Goal: Task Accomplishment & Management: Use online tool/utility

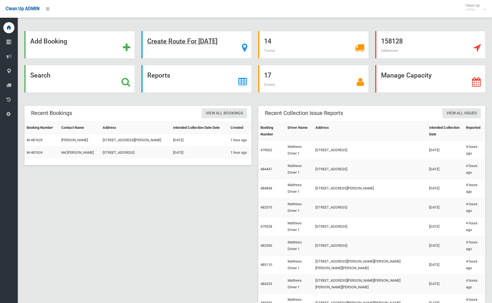
click at [187, 42] on strong "Create Route For Tomorrow" at bounding box center [182, 41] width 70 height 8
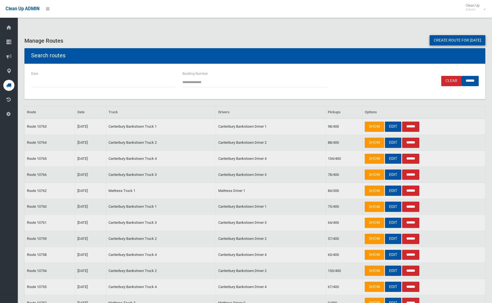
click at [442, 38] on link "Create route for [DATE]" at bounding box center [457, 40] width 56 height 10
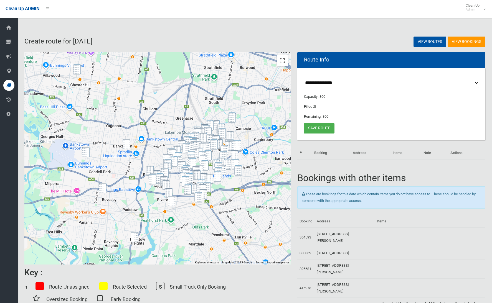
click at [78, 66] on img "103 Campbell Hill Road, CHESTER HILL NSW 2162" at bounding box center [76, 69] width 7 height 10
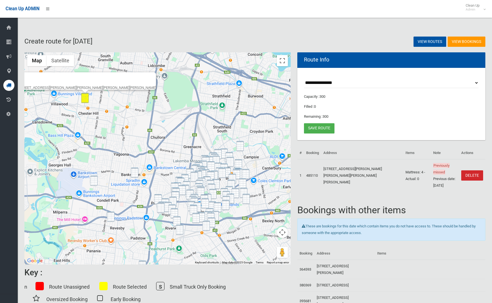
drag, startPoint x: 95, startPoint y: 183, endPoint x: 124, endPoint y: 182, distance: 29.7
click at [95, 183] on img "94 Railway Parade, CONDELL PARK NSW 2200" at bounding box center [93, 181] width 7 height 10
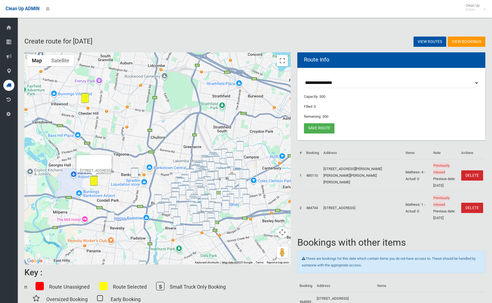
drag, startPoint x: 135, startPoint y: 174, endPoint x: 133, endPoint y: 179, distance: 5.2
click at [135, 174] on img "8 Greenwood Avenue, BANKSTOWN NSW 2200" at bounding box center [134, 173] width 7 height 10
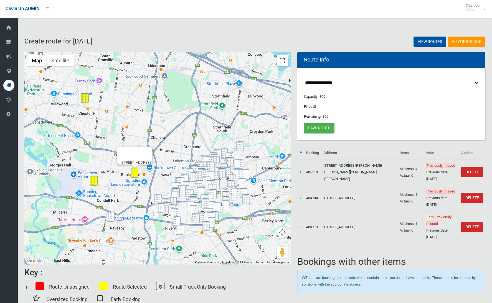
drag, startPoint x: 114, startPoint y: 219, endPoint x: 116, endPoint y: 217, distance: 3.4
click at [114, 219] on img "41 Sherwood Street, REVESBY NSW 2212" at bounding box center [110, 217] width 7 height 10
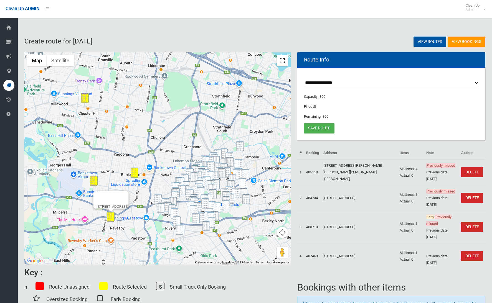
click at [286, 66] on button "Toggle fullscreen view" at bounding box center [282, 60] width 11 height 11
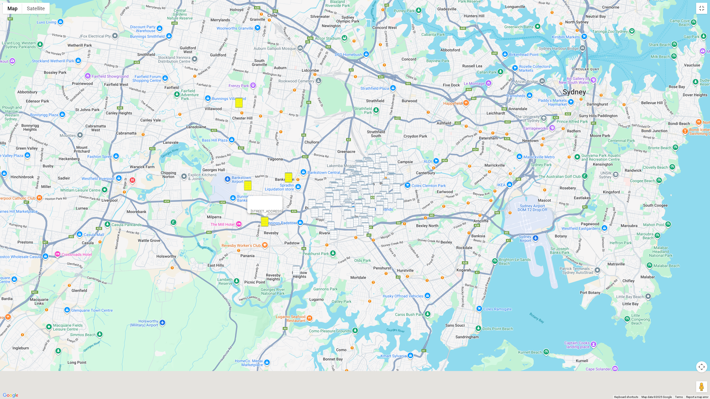
drag, startPoint x: 503, startPoint y: 150, endPoint x: 444, endPoint y: 102, distance: 75.7
click at [444, 102] on div "[STREET_ADDRESS]" at bounding box center [355, 199] width 710 height 399
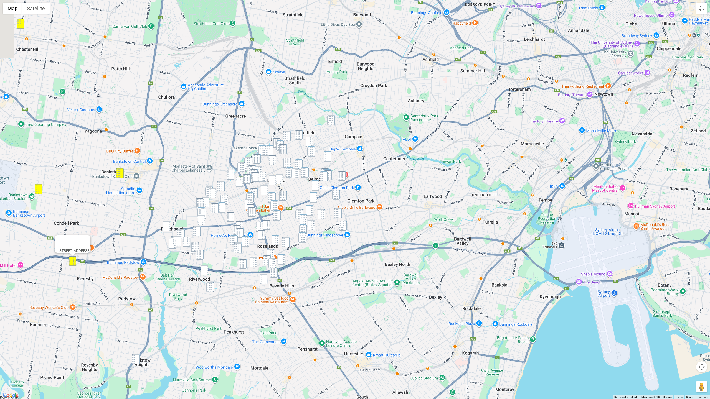
drag, startPoint x: 453, startPoint y: 196, endPoint x: 479, endPoint y: 121, distance: 79.0
click at [479, 121] on div "[STREET_ADDRESS]" at bounding box center [355, 199] width 710 height 399
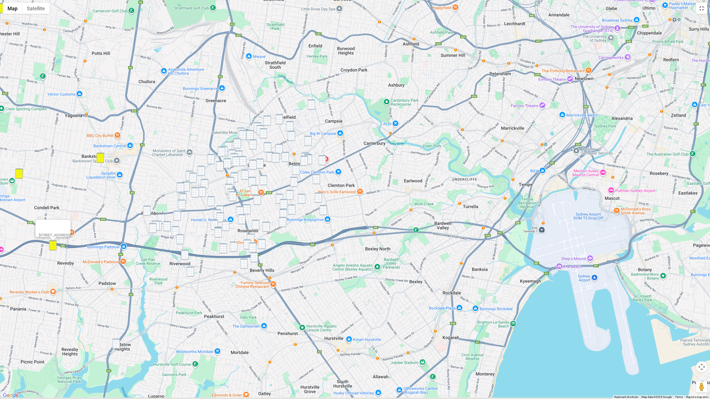
drag, startPoint x: 402, startPoint y: 175, endPoint x: 360, endPoint y: 116, distance: 72.4
click at [411, 153] on div "[STREET_ADDRESS]" at bounding box center [355, 199] width 710 height 399
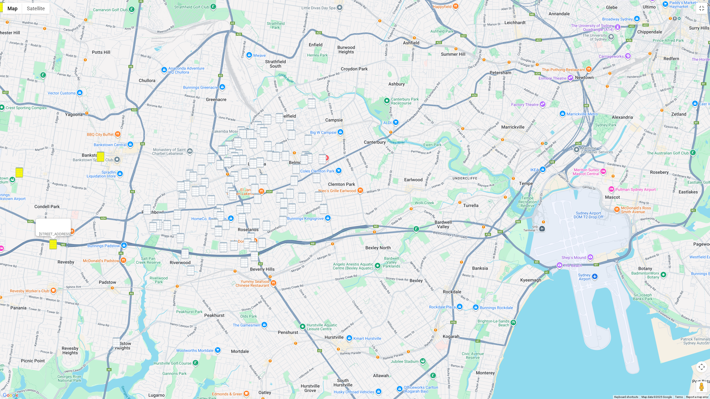
click at [309, 105] on img "109 Seventh Avenue, CAMPSIE NSW 2194" at bounding box center [311, 103] width 7 height 10
click at [268, 117] on img "64 Knox Street, BELMORE NSW 2192" at bounding box center [267, 119] width 7 height 10
drag, startPoint x: 279, startPoint y: 117, endPoint x: 288, endPoint y: 122, distance: 10.4
click at [279, 117] on img "3-3A Knox Street, BELMORE NSW 2192" at bounding box center [279, 118] width 7 height 10
click at [292, 124] on img "6 Pearl Avenue, BELMORE NSW 2192" at bounding box center [289, 125] width 7 height 10
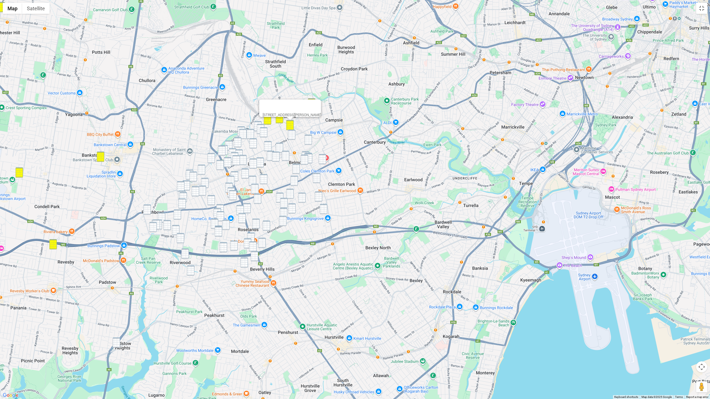
drag, startPoint x: 289, startPoint y: 131, endPoint x: 298, endPoint y: 137, distance: 10.6
click at [289, 131] on img "25-27 St Clair Street, BELMORE NSW 2192" at bounding box center [291, 135] width 7 height 10
drag, startPoint x: 307, startPoint y: 141, endPoint x: 308, endPoint y: 147, distance: 6.2
click at [307, 141] on img "10 Isabel Street, BELMORE NSW 2192" at bounding box center [307, 140] width 7 height 10
drag, startPoint x: 303, startPoint y: 152, endPoint x: 311, endPoint y: 154, distance: 7.7
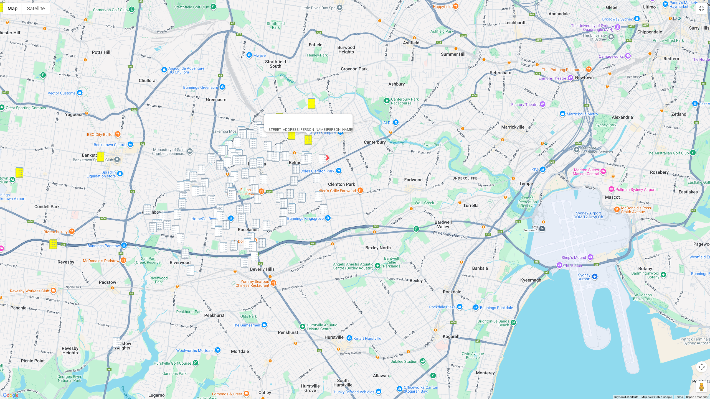
click at [303, 152] on img "6-12 Anderson Street, BELMORE NSW 2192" at bounding box center [305, 156] width 7 height 10
drag, startPoint x: 311, startPoint y: 154, endPoint x: 317, endPoint y: 156, distance: 6.3
click at [311, 154] on img "17 Sharp Street, BELMORE NSW 2192" at bounding box center [308, 158] width 7 height 10
drag, startPoint x: 326, startPoint y: 157, endPoint x: 307, endPoint y: 158, distance: 18.3
click at [325, 157] on img "53 Tudor Street, BELMORE NSW 2192" at bounding box center [321, 159] width 7 height 10
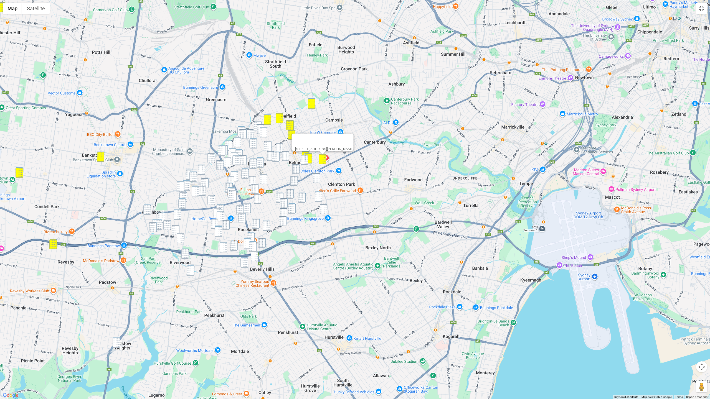
click at [306, 158] on img "15 Anderson Street, BELMORE NSW 2192" at bounding box center [303, 160] width 7 height 10
click at [257, 123] on img "12 Vivienne Avenue, LAKEMBA NSW 2195" at bounding box center [257, 126] width 7 height 10
drag, startPoint x: 260, startPoint y: 126, endPoint x: 262, endPoint y: 129, distance: 3.7
click at [260, 127] on img "73-75 Yangoora Road, LAKEMBA NSW 2195" at bounding box center [260, 129] width 7 height 10
click at [263, 132] on img "3/56 Benaroon Road, LAKEMBA NSW 2195" at bounding box center [263, 132] width 7 height 10
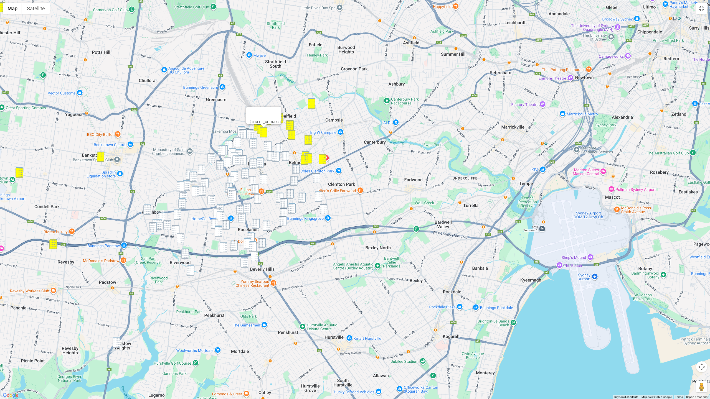
drag, startPoint x: 241, startPoint y: 127, endPoint x: 242, endPoint y: 132, distance: 5.1
click at [241, 128] on img "3/105 Hampden Road, LAKEMBA NSW 2195" at bounding box center [240, 131] width 7 height 10
click at [242, 132] on img "93 Hampden Road, LAKEMBA NSW 2195" at bounding box center [242, 134] width 7 height 10
drag, startPoint x: 253, startPoint y: 132, endPoint x: 238, endPoint y: 131, distance: 14.2
click at [252, 132] on img "115 Yangoora Road, LAKEMBA NSW 2195" at bounding box center [249, 134] width 7 height 10
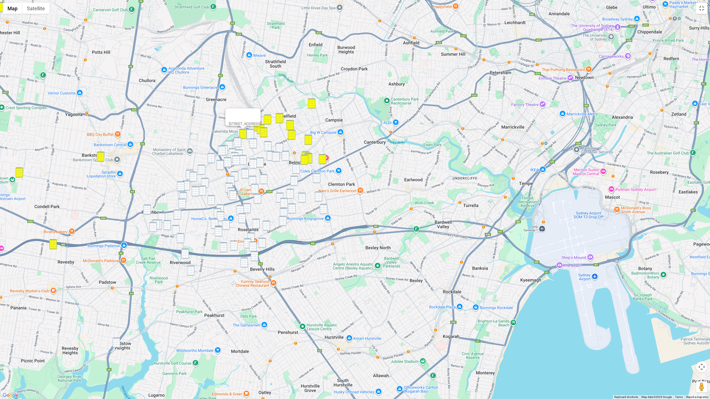
click at [238, 128] on img "3/105 Hampden Road, LAKEMBA NSW 2195" at bounding box center [240, 131] width 7 height 10
click at [251, 136] on img "115 Yangoora Road, LAKEMBA NSW 2195" at bounding box center [249, 134] width 7 height 10
click at [253, 141] on img "17 Wangee Road, LAKEMBA NSW 2195" at bounding box center [252, 143] width 7 height 10
click at [270, 147] on img "7 Moreton Street, LAKEMBA NSW 2195" at bounding box center [267, 146] width 7 height 10
click at [277, 147] on img "7 Railway Parade, BELMORE NSW 2192" at bounding box center [279, 148] width 7 height 10
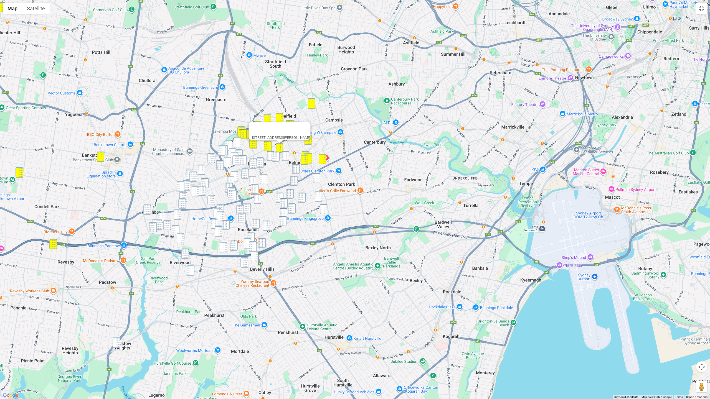
click at [269, 153] on img "36 Taylor Street, LAKEMBA NSW 2195" at bounding box center [270, 156] width 7 height 10
drag, startPoint x: 276, startPoint y: 154, endPoint x: 282, endPoint y: 154, distance: 5.3
click at [277, 154] on img "58 Moreton Street, LAKEMBA NSW 2195" at bounding box center [275, 157] width 7 height 10
click at [284, 154] on img "30 Gladstone Street, BELMORE NSW 2192" at bounding box center [285, 156] width 7 height 10
click at [273, 156] on img "58 Moreton Street, LAKEMBA NSW 2195" at bounding box center [275, 157] width 7 height 10
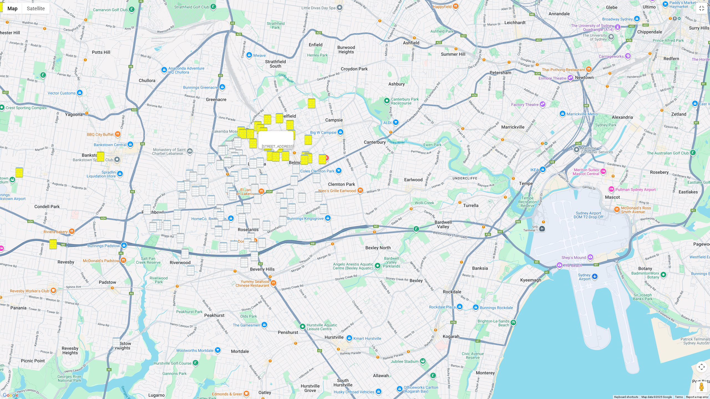
click at [295, 165] on img "6 Chalmers Street, BELMORE NSW 2192" at bounding box center [295, 169] width 7 height 10
click at [316, 178] on img "36A Platts Avenue, BELMORE NSW 2192" at bounding box center [316, 178] width 7 height 10
click at [318, 191] on div "36A Platts Avenue, BELMORE NSW 2192" at bounding box center [355, 199] width 710 height 399
click at [324, 207] on img "11 St Albans Road, KINGSGROVE NSW 2208" at bounding box center [323, 209] width 7 height 10
drag, startPoint x: 238, startPoint y: 139, endPoint x: 231, endPoint y: 142, distance: 7.3
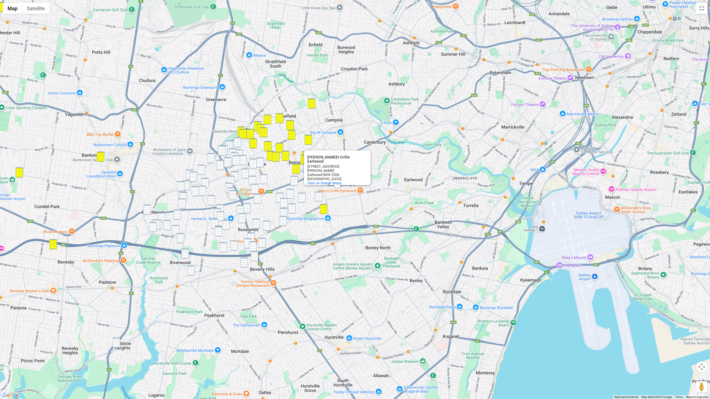
click at [238, 139] on img "48 MacDonald Street, LAKEMBA NSW 2195" at bounding box center [237, 142] width 7 height 10
click at [230, 142] on img "54-58 Fairmount Street, LAKEMBA NSW 2195" at bounding box center [228, 146] width 7 height 10
drag, startPoint x: 226, startPoint y: 146, endPoint x: 223, endPoint y: 147, distance: 2.9
click at [226, 146] on img "47 Hillard Street, WILEY PARK NSW 2195" at bounding box center [223, 150] width 7 height 10
click at [223, 148] on img "56 Hillard Street, WILEY PARK NSW 2195" at bounding box center [221, 151] width 7 height 10
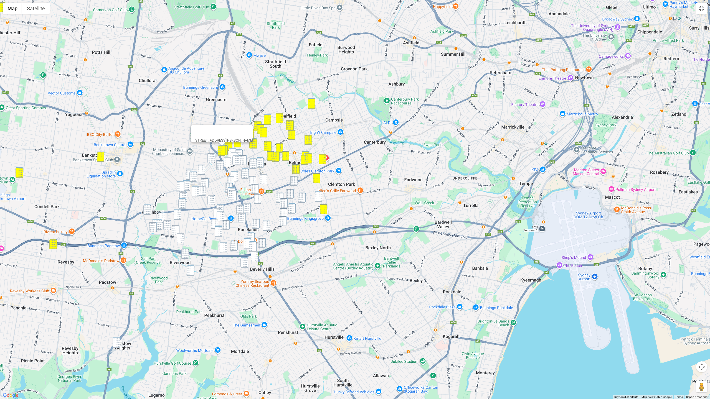
drag, startPoint x: 231, startPoint y: 149, endPoint x: 238, endPoint y: 151, distance: 6.4
click at [231, 149] on img "22 Fairmount Street, LAKEMBA NSW 2195" at bounding box center [232, 153] width 7 height 10
click at [238, 151] on img "12 Colin Street, LAKEMBA NSW 2195" at bounding box center [238, 154] width 7 height 10
drag, startPoint x: 235, startPoint y: 153, endPoint x: 237, endPoint y: 157, distance: 4.8
click at [235, 153] on img "2 Fairmount Street, LAKEMBA NSW 2195" at bounding box center [234, 157] width 7 height 10
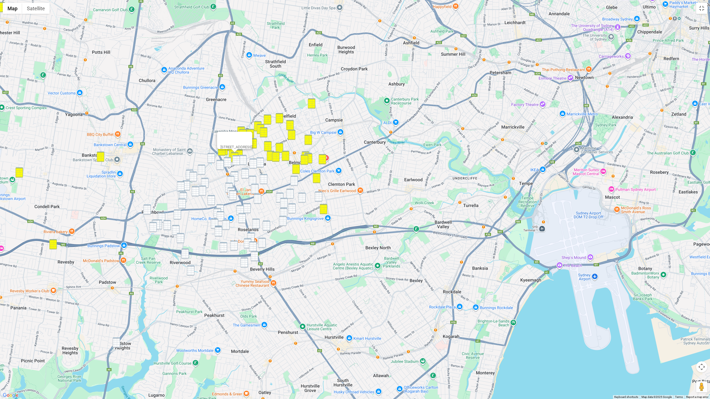
drag, startPoint x: 238, startPoint y: 158, endPoint x: 242, endPoint y: 158, distance: 4.2
click at [238, 158] on img "252A Lakemba Street, LAKEMBA NSW 2195" at bounding box center [235, 160] width 7 height 10
drag, startPoint x: 242, startPoint y: 158, endPoint x: 246, endPoint y: 160, distance: 4.9
click at [242, 158] on img "9-11 Bellevue Avenue, LAKEMBA NSW 2195" at bounding box center [242, 160] width 7 height 10
drag, startPoint x: 255, startPoint y: 163, endPoint x: 262, endPoint y: 163, distance: 6.4
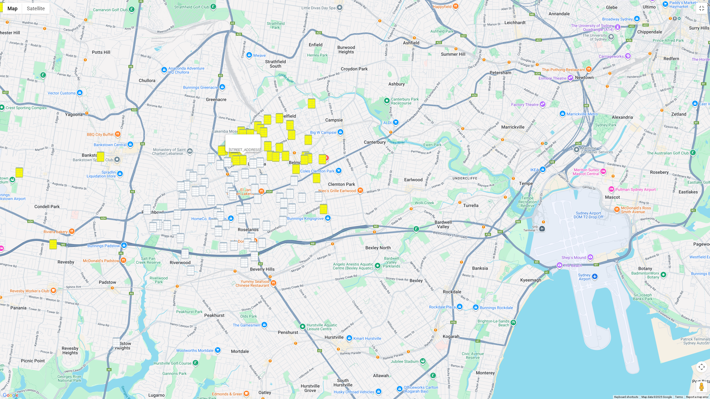
click at [256, 163] on img "3/29 Croydon Street, LAKEMBA NSW 2195" at bounding box center [252, 164] width 7 height 10
click at [262, 163] on img "101-103 Haldon Street, LAKEMBA NSW 2195" at bounding box center [259, 162] width 7 height 10
click at [254, 165] on img "3/29 Croydon Street, LAKEMBA NSW 2195" at bounding box center [252, 164] width 7 height 10
drag, startPoint x: 296, startPoint y: 181, endPoint x: 309, endPoint y: 199, distance: 21.9
click at [296, 182] on img "4 Allegra Avenue, BELMORE NSW 2192" at bounding box center [293, 181] width 7 height 10
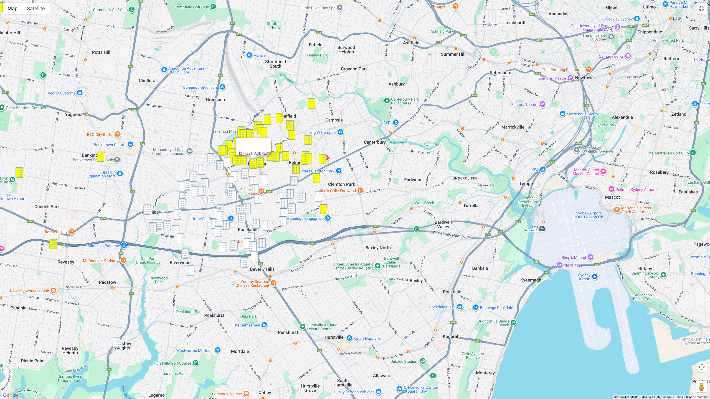
drag, startPoint x: 317, startPoint y: 195, endPoint x: 306, endPoint y: 190, distance: 11.3
click at [317, 195] on img "10 Forsyth Street, KINGSGROVE NSW 2208" at bounding box center [318, 197] width 7 height 10
click at [293, 190] on img "10 Myers Street, ROSELANDS NSW 2196" at bounding box center [289, 194] width 7 height 10
drag, startPoint x: 291, startPoint y: 192, endPoint x: 301, endPoint y: 198, distance: 11.8
click at [292, 192] on img "10 Myers Street, ROSELANDS NSW 2196" at bounding box center [289, 194] width 7 height 10
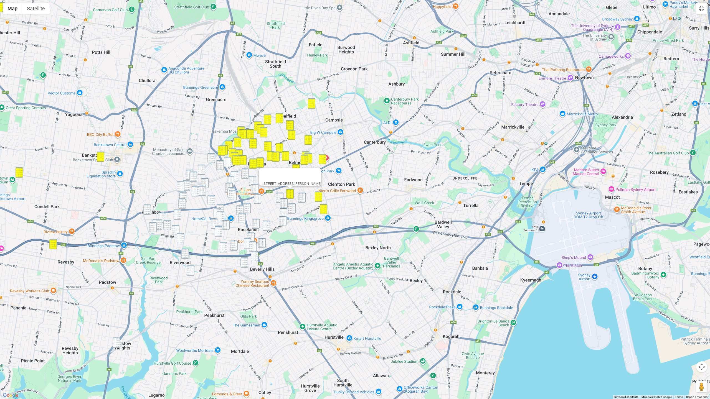
click at [301, 198] on img "6 Marlene Place, BELMORE NSW 2192" at bounding box center [301, 198] width 7 height 10
drag, startPoint x: 280, startPoint y: 197, endPoint x: 285, endPoint y: 199, distance: 5.3
click at [281, 197] on img "52 Myers Street, ROSELANDS NSW 2196" at bounding box center [279, 198] width 7 height 10
click at [285, 200] on img "3-5 Gunyah Crescent, ROSELANDS NSW 2196" at bounding box center [283, 203] width 7 height 10
drag, startPoint x: 293, startPoint y: 211, endPoint x: 285, endPoint y: 204, distance: 10.6
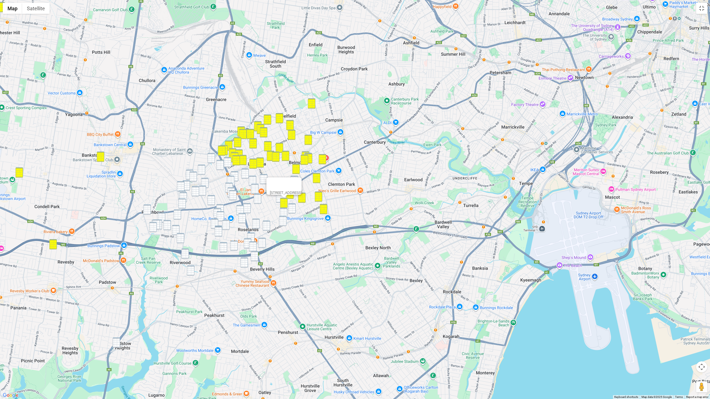
click at [293, 211] on img "83 Rogers Street, KINGSGROVE NSW 2208" at bounding box center [291, 208] width 7 height 10
click at [295, 178] on img "4 Allegra Avenue, BELMORE NSW 2192" at bounding box center [293, 181] width 7 height 10
click at [281, 195] on img "52 Myers Street, ROSELANDS NSW 2196" at bounding box center [279, 198] width 7 height 10
click at [282, 210] on img "42A McCallum Street, ROSELANDS NSW 2196" at bounding box center [283, 213] width 7 height 10
drag, startPoint x: 282, startPoint y: 218, endPoint x: 278, endPoint y: 215, distance: 5.1
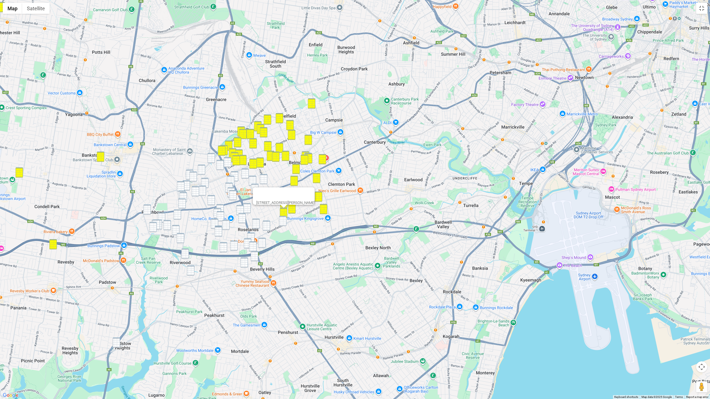
click at [282, 218] on img "166 Moorefields Road, KINGSGROVE NSW 2208" at bounding box center [282, 221] width 7 height 10
click at [225, 161] on img "2 Hillard Street, WILEY PARK NSW 2195" at bounding box center [227, 162] width 7 height 10
drag, startPoint x: 210, startPoint y: 159, endPoint x: 216, endPoint y: 165, distance: 8.4
click at [211, 159] on img "654 Punchbowl Road, WILEY PARK NSW 2195" at bounding box center [210, 158] width 7 height 10
click at [219, 165] on img "22 Shadforth Street, WILEY PARK NSW 2195" at bounding box center [219, 165] width 7 height 10
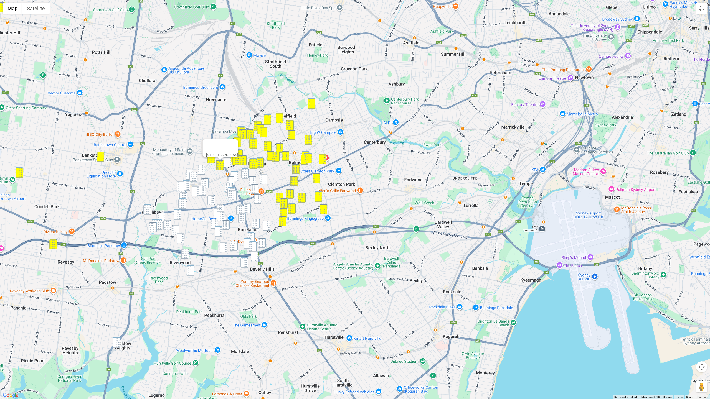
drag
click at [228, 161] on img "2 Hillard Street, WILEY PARK NSW 2195" at bounding box center [227, 162] width 7 height 10
click at [235, 174] on img "16 Samuel Street, WILEY PARK NSW 2195" at bounding box center [234, 176] width 7 height 10
click at [244, 174] on img "41 Ernest Street, LAKEMBA NSW 2195" at bounding box center [244, 174] width 7 height 10
click at [256, 178] on img "93 Sproule Street, LAKEMBA NSW 2195" at bounding box center [252, 181] width 7 height 10
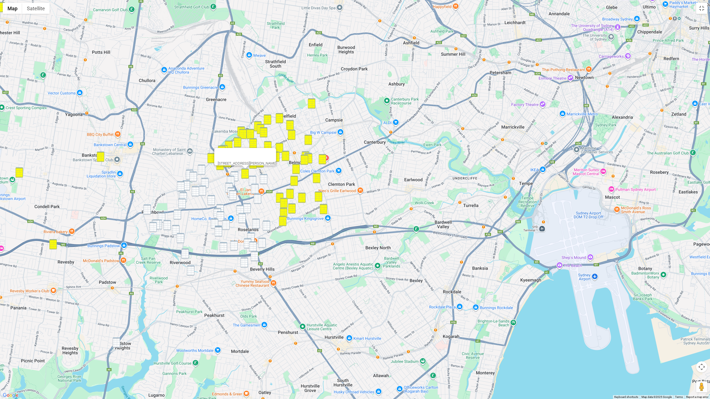
click at [264, 178] on img "102-104 Croydon Street, LAKEMBA NSW 2195" at bounding box center [263, 179] width 7 height 10
click at [251, 178] on img "93 Sproule Street, LAKEMBA NSW 2195" at bounding box center [252, 181] width 7 height 10
click at [252, 187] on img "132 Ernest Street, LAKEMBA NSW 2195" at bounding box center [254, 189] width 7 height 10
click at [203, 169] on img "4 Rosemont Street North, PUNCHBOWL NSW 2196" at bounding box center [201, 170] width 7 height 10
click at [188, 172] on img "689 Punchbowl Road, PUNCHBOWL NSW 2196" at bounding box center [189, 175] width 7 height 10
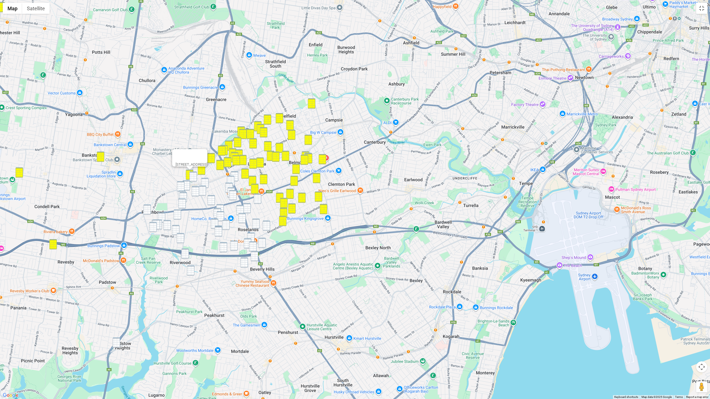
click at [194, 176] on img "4 Rickard Street, PUNCHBOWL NSW 2196" at bounding box center [192, 177] width 7 height 10
click at [236, 173] on img "16 Samuel Street, WILEY PARK NSW 2195" at bounding box center [234, 176] width 7 height 10
click at [232, 179] on img "10 Denman Avenue, WILEY PARK NSW 2195" at bounding box center [230, 181] width 7 height 10
click at [229, 183] on img "38-40 Ferguson Avenue, WILEY PARK NSW 2195" at bounding box center [228, 188] width 7 height 10
click at [232, 188] on img "5/64 Ferguson Avenue, WILEY PARK NSW 2195" at bounding box center [230, 192] width 7 height 10
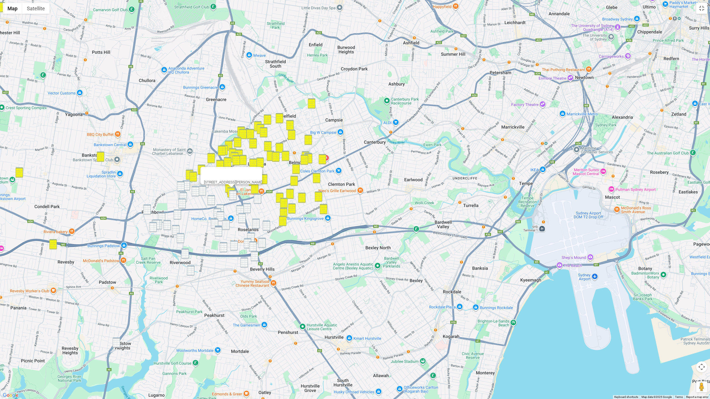
click at [231, 196] on img "76 Ferguson Avenue, WILEY PARK NSW 2195" at bounding box center [232, 195] width 7 height 10
click at [258, 197] on img "15 Ludgate Street, ROSELANDS NSW 2196" at bounding box center [257, 199] width 7 height 10
click at [244, 210] on img "79 Canarys Road, ROSELANDS NSW 2196" at bounding box center [246, 208] width 7 height 10
click at [239, 210] on img "13 Kent Avenue, ROSELANDS NSW 2196" at bounding box center [239, 210] width 7 height 10
click at [244, 221] on img "13 Roseland Avenue, ROSELANDS NSW 2196" at bounding box center [241, 218] width 7 height 10
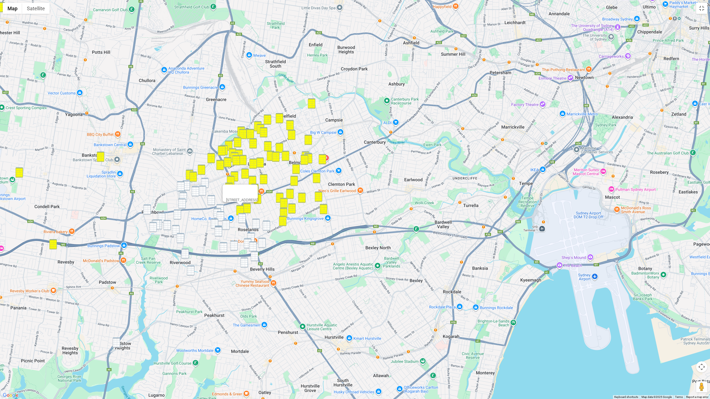
click at [256, 223] on img "99 Stoddart Street, ROSELANDS NSW 2196" at bounding box center [255, 224] width 7 height 10
click at [263, 224] on img "6A Rogers Street, ROSELANDS NSW 2196" at bounding box center [265, 226] width 7 height 10
click at [188, 181] on img "46 Rossmore Avenue, PUNCHBOWL NSW 2196" at bounding box center [185, 185] width 7 height 10
click at [182, 185] on img "11 Turner Street, PUNCHBOWL NSW 2196" at bounding box center [180, 186] width 7 height 10
click at [203, 181] on img "29 Rosemont Street South, PUNCHBOWL NSW 2196" at bounding box center [204, 183] width 7 height 10
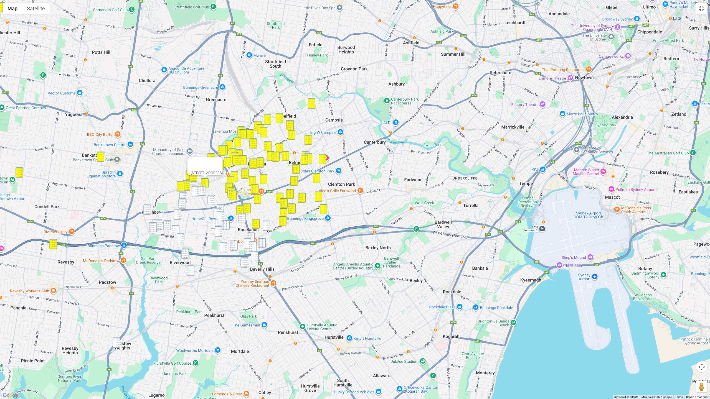
click at [150, 211] on img "17 Weyland Street, PUNCHBOWL NSW 2196" at bounding box center [146, 210] width 7 height 10
click at [204, 190] on img "38 Broadway, PUNCHBOWL NSW 2196" at bounding box center [201, 191] width 7 height 10
click at [193, 191] on img "53 Matthews Street, PUNCHBOWL NSW 2196" at bounding box center [195, 191] width 7 height 10
click at [179, 192] on img "34 Victoria Road, PUNCHBOWL NSW 2196" at bounding box center [181, 196] width 7 height 10
click at [184, 196] on img "22 Owen Street, PUNCHBOWL NSW 2196" at bounding box center [182, 197] width 7 height 10
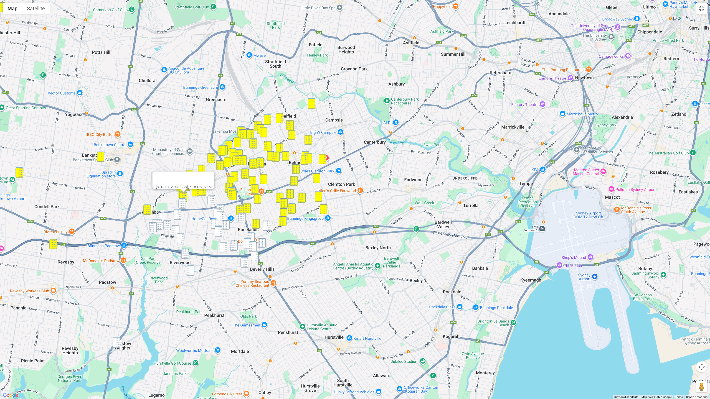
click at [181, 205] on img "1373 Canterbury Road, PUNCHBOWL NSW 2196" at bounding box center [181, 203] width 7 height 10
click at [178, 214] on img "121 Victoria Road, PUNCHBOWL NSW 2196" at bounding box center [177, 215] width 7 height 10
click at [162, 214] on img "63 Carlton Parade, PUNCHBOWL NSW 2196" at bounding box center [161, 218] width 7 height 10
click at [160, 221] on img "34-38 Craig Street, PUNCHBOWL NSW 2196" at bounding box center [157, 225] width 7 height 10
click at [157, 222] on img "30a Craig Street, PUNCHBOWL NSW 2196" at bounding box center [155, 225] width 7 height 10
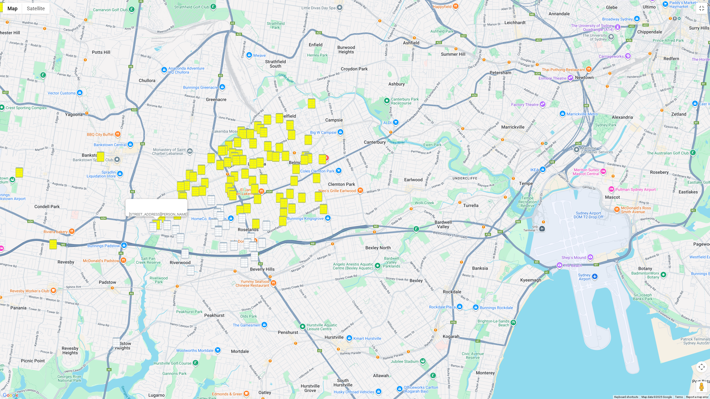
click at [152, 228] on img "19 Craig Street, PUNCHBOWL NSW 2196" at bounding box center [152, 227] width 7 height 10
click at [161, 225] on img "34-38 Craig Street, PUNCHBOWL NSW 2196" at bounding box center [157, 225] width 7 height 10
click at [167, 225] on img "57 Cullens Road, PUNCHBOWL NSW 2196" at bounding box center [166, 225] width 7 height 10
click at [180, 230] on div "57 Cullens Road, PUNCHBOWL NSW 2196" at bounding box center [355, 199] width 710 height 399
click at [175, 226] on img "203 Victoria Road, PUNCHBOWL NSW 2196" at bounding box center [175, 230] width 7 height 10
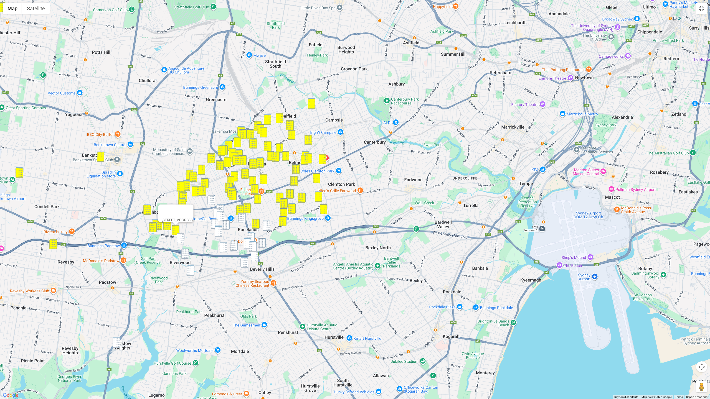
click at [179, 237] on img "5 Russell Street, RIVERWOOD NSW 2210" at bounding box center [180, 238] width 7 height 10
click at [184, 252] on img "16 Coorabin Place, RIVERWOOD NSW 2210" at bounding box center [184, 254] width 7 height 10
click at [193, 272] on img "4 Napoleon Street, RIVERWOOD NSW 2210" at bounding box center [190, 271] width 7 height 10
click at [213, 198] on img "122 Dudley Street, PUNCHBOWL NSW 2196" at bounding box center [210, 200] width 7 height 10
click at [222, 206] on img "27 Mount Avenue, ROSELANDS NSW 2196" at bounding box center [219, 209] width 7 height 10
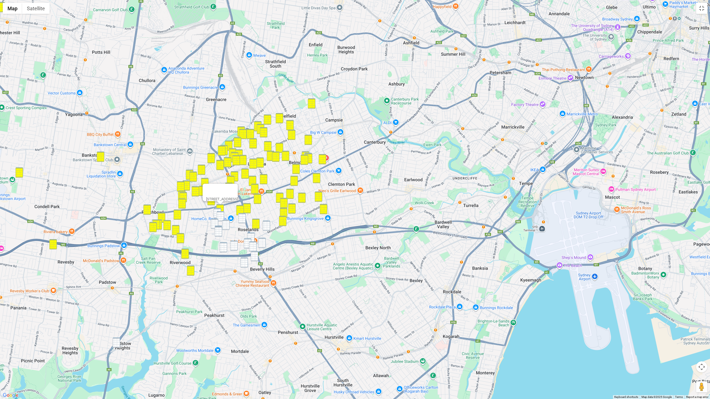
click at [218, 208] on img "79 Payten Avenue, ROSELANDS NSW 2196" at bounding box center [216, 213] width 7 height 10
click at [223, 215] on img "98 Payten Avenue, ROSELANDS NSW 2196" at bounding box center [219, 216] width 7 height 10
click at [213, 219] on img "22 Martin Street, ROSELANDS NSW 2196" at bounding box center [214, 224] width 7 height 10
click at [224, 223] on img "10 Chick Street, ROSELANDS NSW 2196" at bounding box center [225, 225] width 7 height 10
click at [221, 226] on img "120 Karne Street North, ROSELANDS NSW 2196" at bounding box center [218, 231] width 7 height 10
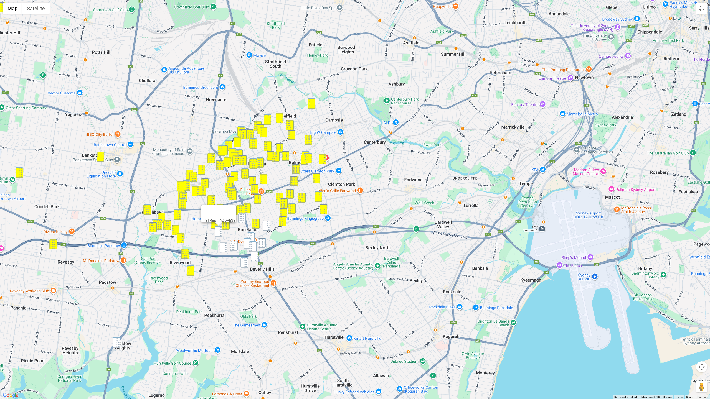
click at [220, 231] on img "116 Karne Street North, ROSELANDS NSW 2196" at bounding box center [218, 231] width 7 height 10
click at [268, 225] on img "6A Rogers Street, ROSELANDS NSW 2196" at bounding box center [265, 226] width 7 height 10
click at [219, 226] on img "120 Karne Street North, ROSELANDS NSW 2196" at bounding box center [218, 231] width 7 height 10
click at [221, 226] on div at bounding box center [218, 224] width 7 height 3
click at [221, 226] on img "120 Karne Street North, ROSELANDS NSW 2196" at bounding box center [218, 231] width 7 height 10
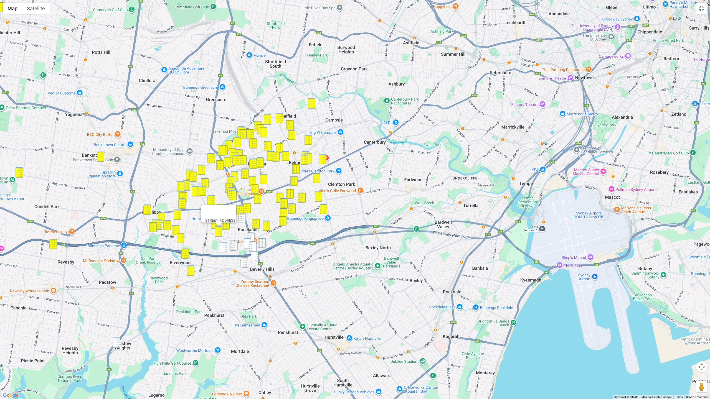
click at [234, 241] on img "11 Grove Avenue, NARWEE NSW 2209" at bounding box center [233, 246] width 7 height 10
click at [249, 240] on img "8 Welfare Avenue North, BEVERLY HILLS NSW 2209" at bounding box center [247, 243] width 7 height 10
click at [252, 239] on img "297-299 King Georges Road, ROSELANDS NSW 2196" at bounding box center [250, 238] width 7 height 10
click at [263, 241] on img "23 Booragul Street, BEVERLY HILLS NSW 2209" at bounding box center [261, 243] width 7 height 10
click at [250, 243] on img "18 Warne Crescent, BEVERLY HILLS NSW 2209" at bounding box center [252, 246] width 7 height 10
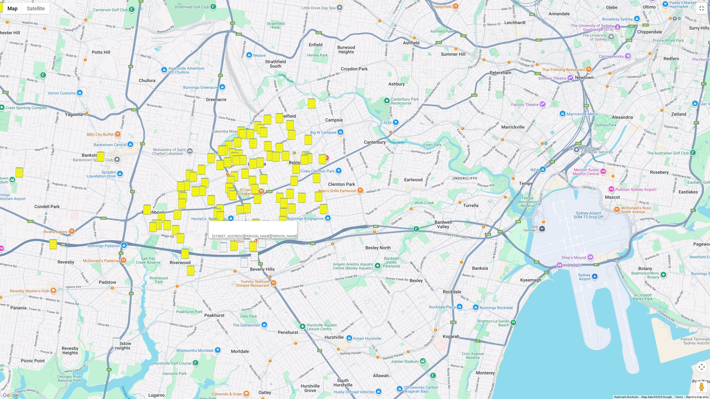
click at [262, 244] on img "23 Booragul Street, BEVERLY HILLS NSW 2209" at bounding box center [261, 243] width 7 height 10
click at [248, 245] on img "8 Welfare Avenue North, BEVERLY HILLS NSW 2209" at bounding box center [247, 243] width 7 height 10
click at [222, 251] on img "58B Grove Avenue, NARWEE NSW 2209" at bounding box center [223, 247] width 7 height 10
click at [246, 263] on img "1/17 Kardella Crescent, NARWEE NSW 2209" at bounding box center [243, 263] width 7 height 10
click at [253, 259] on img "4 Zuttion Avenue, BEVERLY HILLS NSW 2209" at bounding box center [254, 256] width 7 height 10
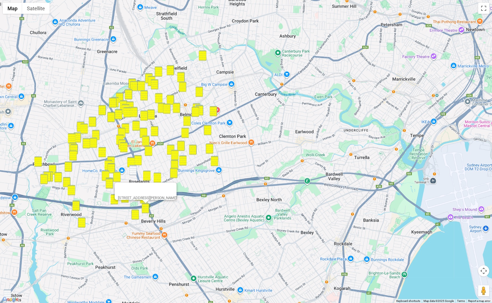
click at [478, 266] on button "Map camera controls" at bounding box center [483, 271] width 11 height 11
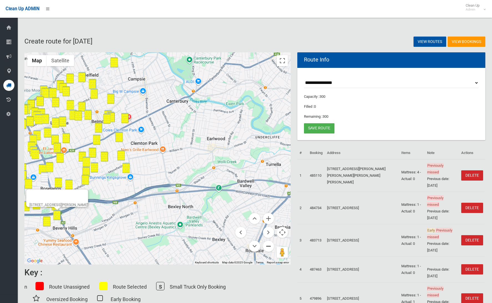
click at [267, 247] on button "Zoom out" at bounding box center [268, 246] width 11 height 11
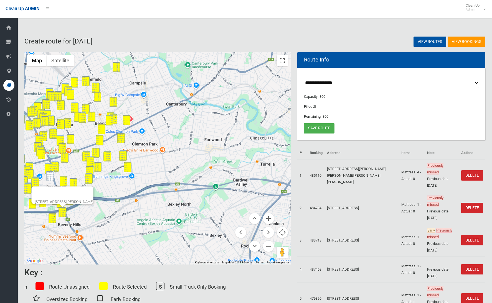
click at [267, 247] on button "Zoom out" at bounding box center [268, 246] width 11 height 11
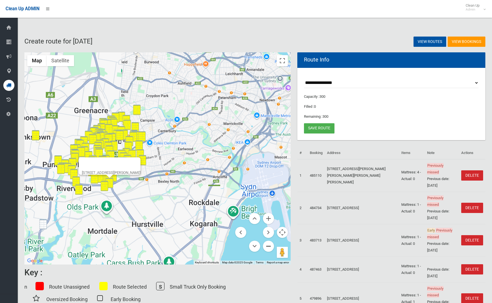
click at [267, 246] on button "Zoom out" at bounding box center [268, 246] width 11 height 11
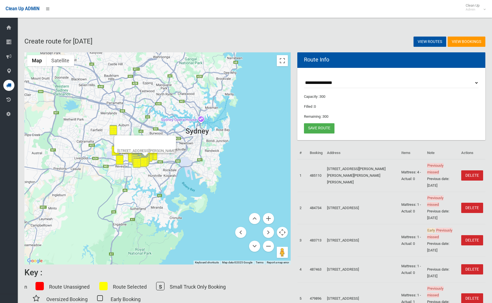
click at [162, 141] on div at bounding box center [139, 142] width 45 height 13
click at [176, 136] on button "Close" at bounding box center [168, 142] width 13 height 13
click at [270, 217] on button "Zoom in" at bounding box center [268, 218] width 11 height 11
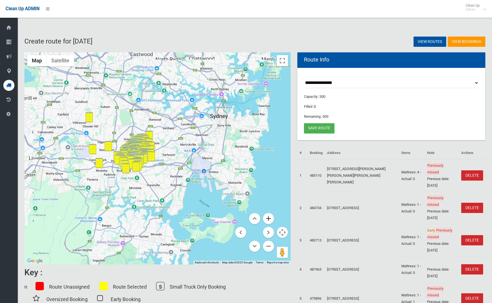
click at [270, 217] on button "Zoom in" at bounding box center [268, 218] width 11 height 11
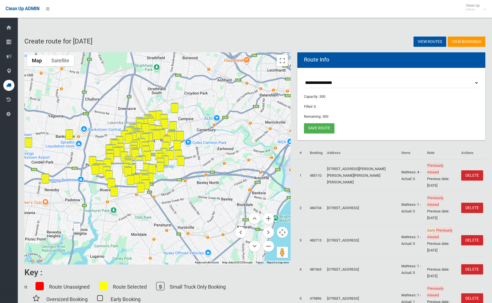
drag, startPoint x: 209, startPoint y: 177, endPoint x: 179, endPoint y: 179, distance: 29.7
click at [248, 177] on div at bounding box center [157, 158] width 266 height 212
click at [139, 164] on img "13 Roseland Avenue, ROSELANDS NSW 2196" at bounding box center [139, 165] width 7 height 10
click at [268, 215] on button "Zoom in" at bounding box center [268, 218] width 11 height 11
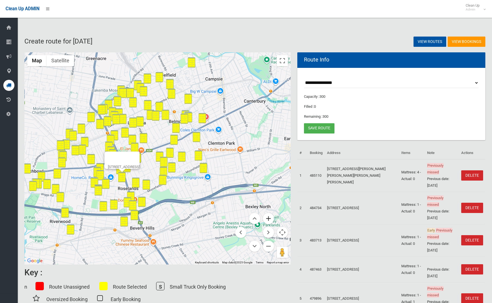
click at [268, 217] on button "Zoom in" at bounding box center [268, 218] width 11 height 11
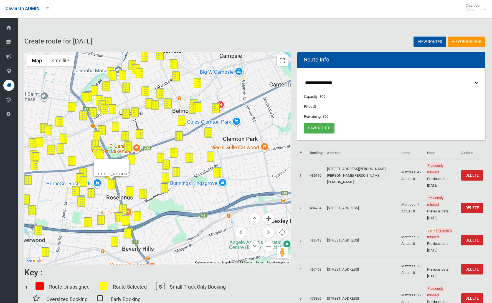
drag, startPoint x: 268, startPoint y: 217, endPoint x: 259, endPoint y: 211, distance: 10.9
click at [268, 217] on button "Zoom in" at bounding box center [268, 218] width 11 height 11
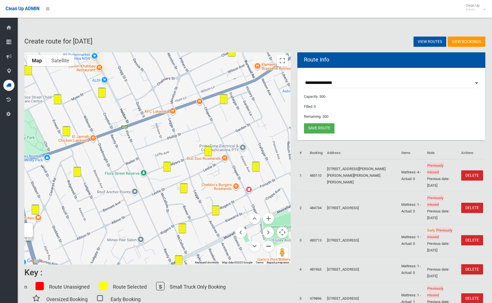
click at [270, 245] on button "Zoom out" at bounding box center [268, 246] width 11 height 11
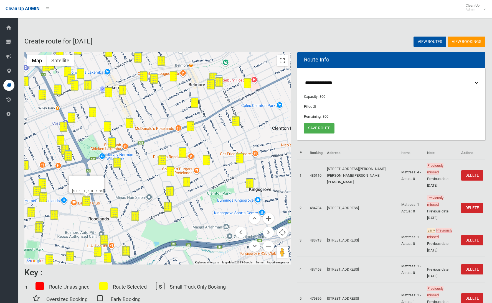
click at [219, 76] on img "13-15 Sharp Street, BELMORE NSW 2192" at bounding box center [218, 80] width 7 height 10
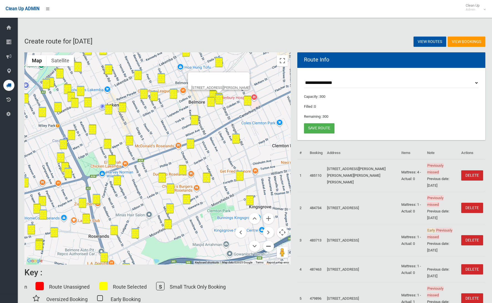
click at [267, 244] on button "Zoom out" at bounding box center [268, 246] width 11 height 11
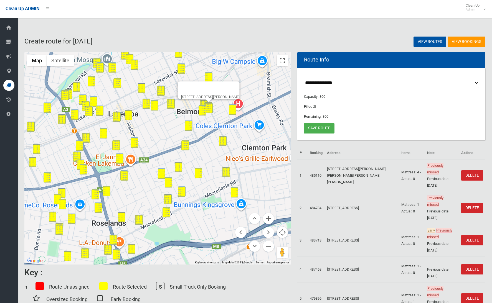
click at [267, 244] on button "Zoom out" at bounding box center [268, 246] width 11 height 11
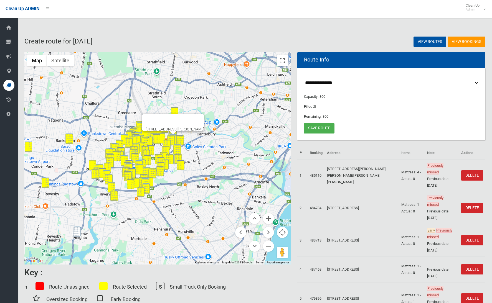
click at [199, 117] on button "Close" at bounding box center [196, 120] width 13 height 13
click at [272, 249] on button "Zoom out" at bounding box center [268, 246] width 11 height 11
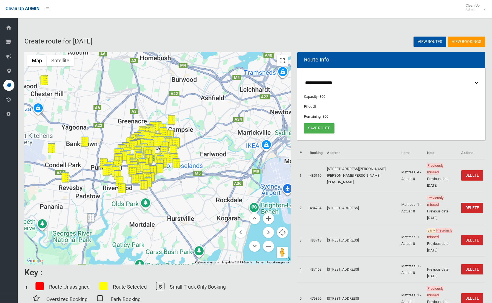
click at [272, 249] on button "Zoom out" at bounding box center [268, 246] width 11 height 11
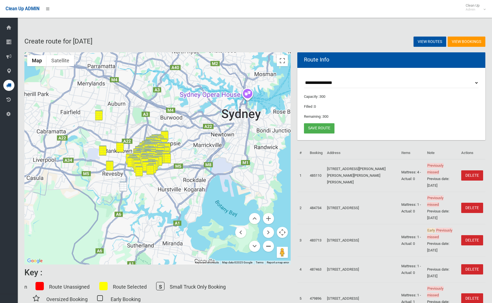
click at [272, 249] on button "Zoom out" at bounding box center [268, 246] width 11 height 11
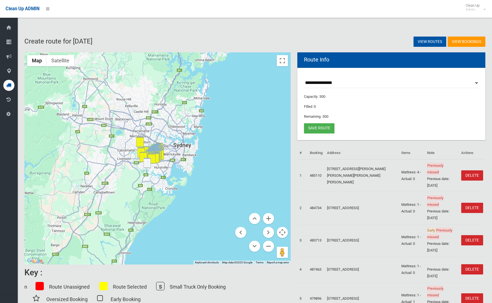
click at [144, 164] on img "957A Henry Lawson Drive, PADSTOW HEIGHTS NSW 2211" at bounding box center [146, 163] width 7 height 10
click at [266, 218] on button "Zoom in" at bounding box center [268, 218] width 11 height 11
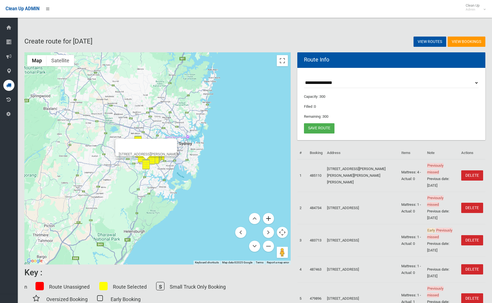
click at [266, 218] on button "Zoom in" at bounding box center [268, 218] width 11 height 11
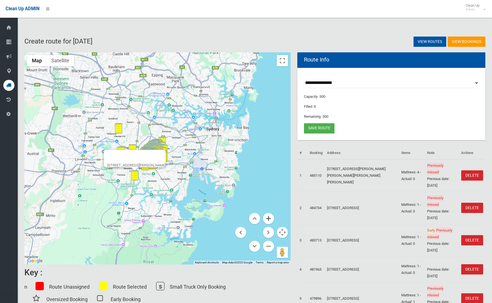
click at [266, 218] on button "Zoom in" at bounding box center [268, 218] width 11 height 11
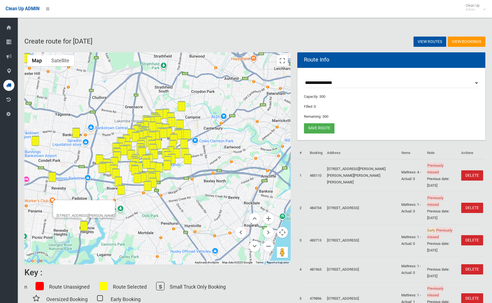
drag, startPoint x: 178, startPoint y: 201, endPoint x: 204, endPoint y: 184, distance: 31.4
click at [204, 183] on div "957A Henry Lawson Drive, PADSTOW HEIGHTS NSW 2211" at bounding box center [157, 158] width 266 height 212
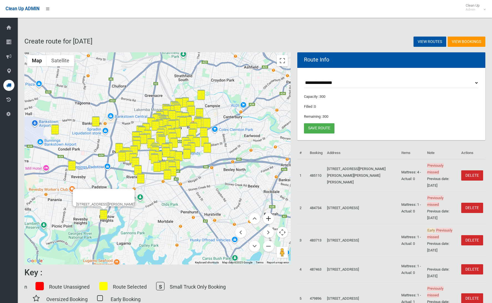
click at [269, 220] on button "Zoom in" at bounding box center [268, 218] width 11 height 11
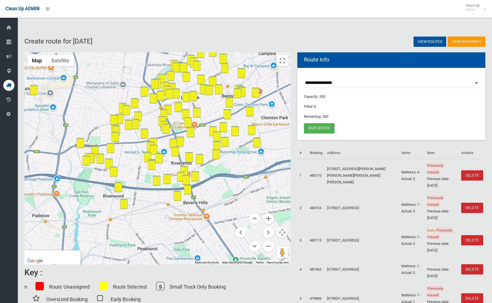
drag, startPoint x: 267, startPoint y: 219, endPoint x: 262, endPoint y: 219, distance: 4.4
click at [267, 219] on button "Zoom in" at bounding box center [268, 218] width 11 height 11
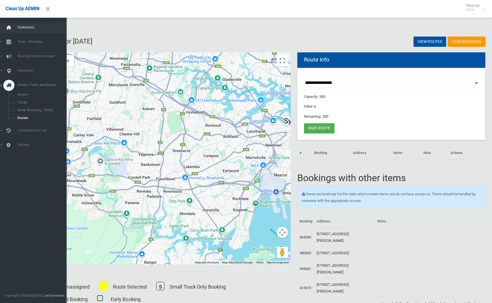
click at [9, 26] on icon at bounding box center [9, 27] width 6 height 11
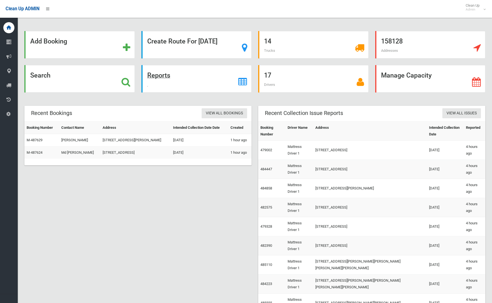
click at [159, 76] on strong "Reports" at bounding box center [158, 76] width 23 height 8
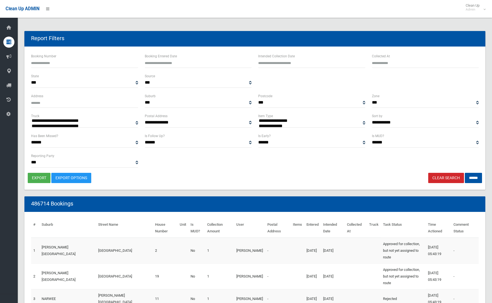
select select
type input "**********"
drag, startPoint x: 297, startPoint y: 61, endPoint x: 296, endPoint y: 65, distance: 4.2
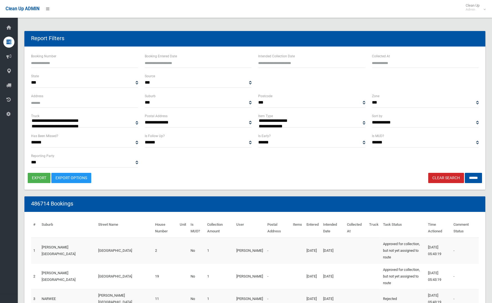
click at [297, 61] on input "text" at bounding box center [311, 63] width 107 height 10
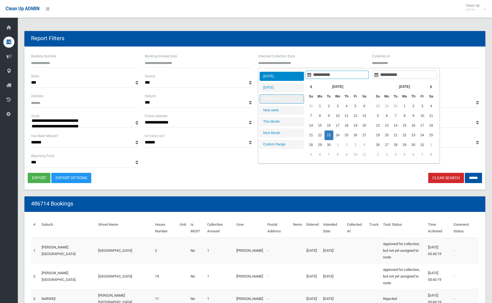
type input "**********"
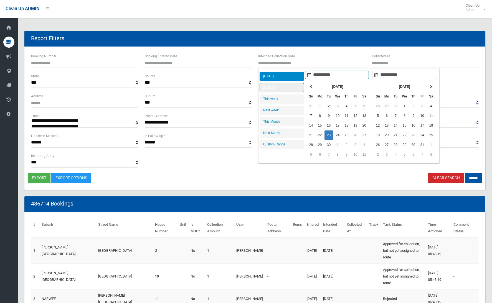
type input "**********"
click at [286, 88] on li "[DATE]" at bounding box center [281, 87] width 44 height 9
type input "**********"
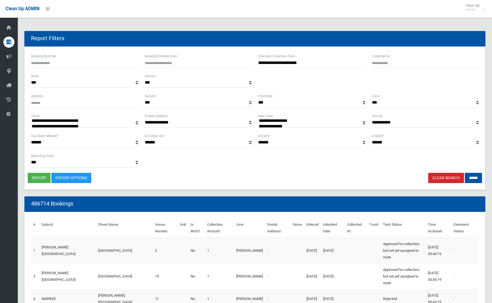
select select "**"
click at [465, 174] on input "******" at bounding box center [473, 178] width 17 height 10
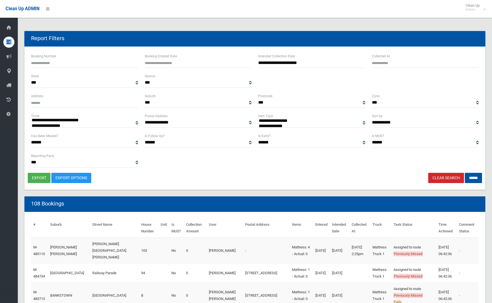
select select
drag, startPoint x: 40, startPoint y: 180, endPoint x: 43, endPoint y: 179, distance: 2.9
click at [40, 180] on button "export" at bounding box center [39, 178] width 23 height 10
